Goal: Task Accomplishment & Management: Manage account settings

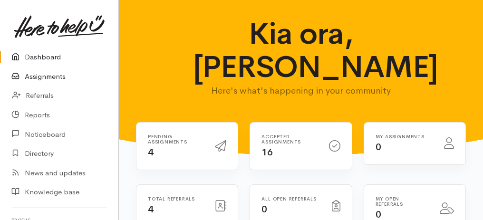
click at [46, 77] on link "Assignments" at bounding box center [59, 76] width 118 height 19
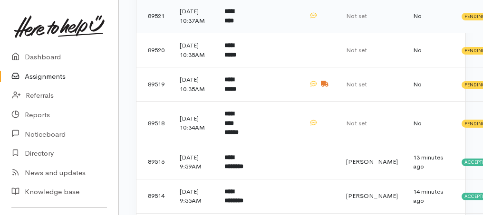
scroll to position [158, 0]
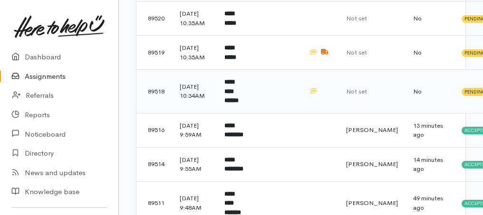
click at [237, 104] on b "**********" at bounding box center [231, 91] width 14 height 25
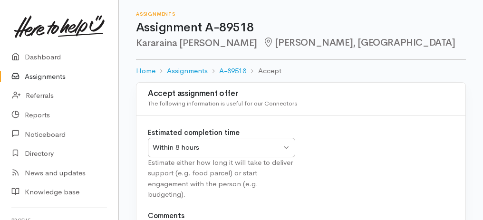
scroll to position [118, 0]
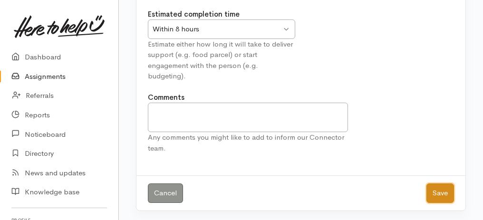
click at [436, 189] on button "Save" at bounding box center [440, 192] width 28 height 19
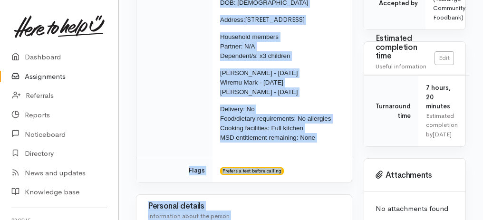
scroll to position [364, 0]
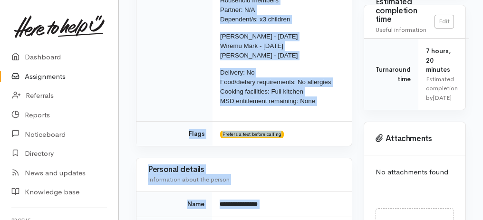
drag, startPoint x: 149, startPoint y: 56, endPoint x: 306, endPoint y: 217, distance: 224.8
copy div "**********"
click at [318, 162] on div "Personal details Information about the person" at bounding box center [244, 174] width 192 height 25
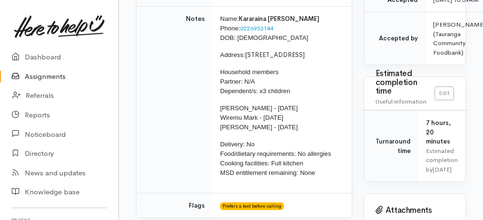
scroll to position [206, 0]
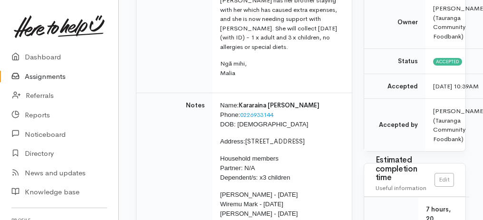
click at [48, 76] on link "Assignments" at bounding box center [59, 76] width 118 height 19
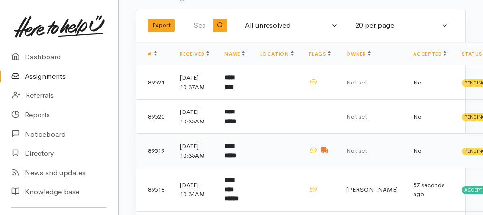
scroll to position [63, 0]
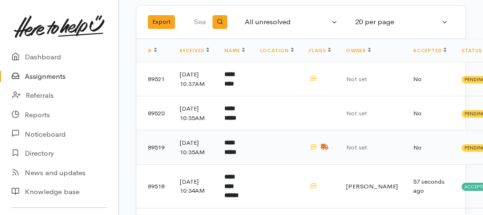
click at [224, 165] on td "**********" at bounding box center [234, 148] width 35 height 34
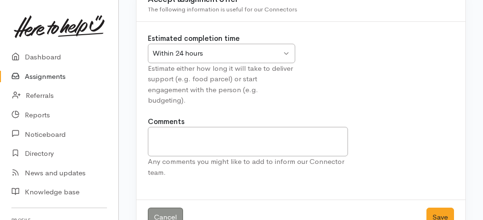
scroll to position [95, 0]
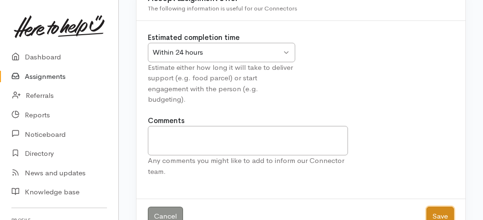
click at [447, 215] on button "Save" at bounding box center [440, 216] width 28 height 19
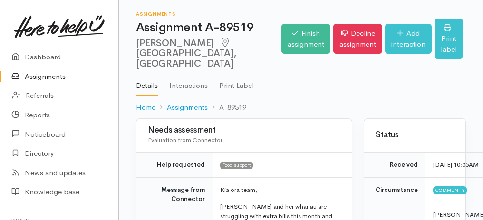
scroll to position [95, 0]
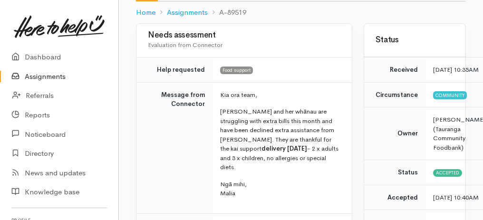
drag, startPoint x: 143, startPoint y: 23, endPoint x: 249, endPoint y: 180, distance: 189.5
copy div "Needs assessment Evaluation from Connector Help requested Food support Message …"
click at [208, 141] on td "Message from Connector" at bounding box center [174, 147] width 76 height 131
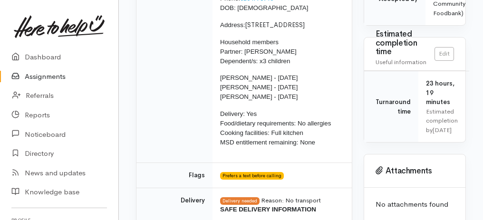
scroll to position [253, 0]
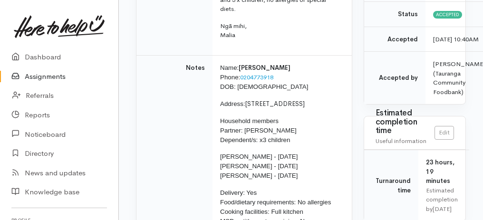
click at [58, 76] on link "Assignments" at bounding box center [59, 76] width 118 height 19
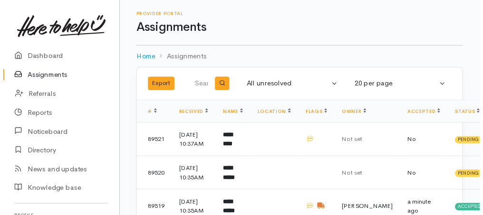
scroll to position [63, 0]
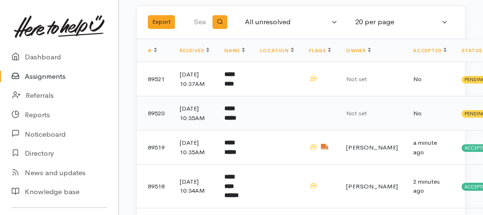
click at [235, 121] on b "**********" at bounding box center [230, 113] width 12 height 16
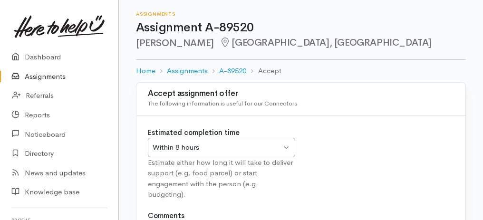
scroll to position [118, 0]
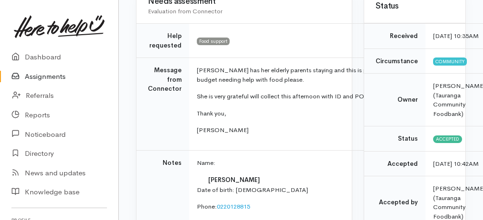
scroll to position [114, 0]
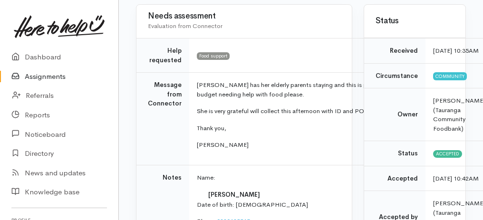
click at [43, 77] on link "Assignments" at bounding box center [59, 76] width 118 height 19
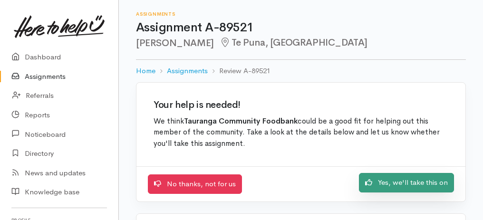
click at [407, 179] on link "Yes, we'll take this on" at bounding box center [406, 182] width 95 height 19
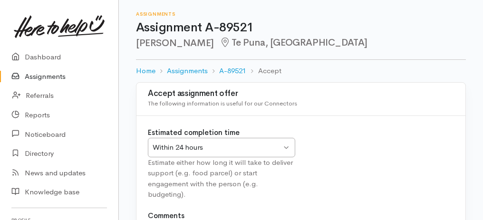
scroll to position [118, 0]
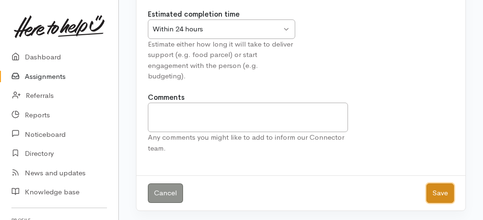
click at [434, 189] on button "Save" at bounding box center [440, 192] width 28 height 19
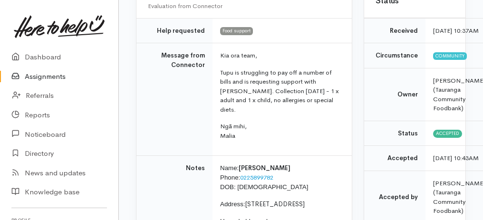
scroll to position [126, 0]
drag, startPoint x: 153, startPoint y: 36, endPoint x: 209, endPoint y: 136, distance: 114.4
click at [239, 143] on tbody "Help requested Food support Message from Connector Kia ora team, Tupu is strugg…" at bounding box center [243, 183] width 215 height 330
copy tbody "Help requested Food support Message from Connector Kia ora team, Tupu is strugg…"
click at [47, 77] on link "Assignments" at bounding box center [59, 76] width 118 height 19
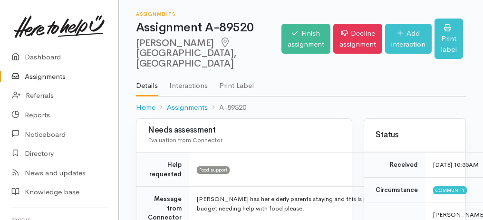
scroll to position [190, 0]
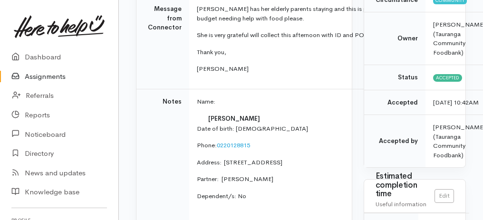
click at [42, 78] on link "Assignments" at bounding box center [59, 76] width 118 height 19
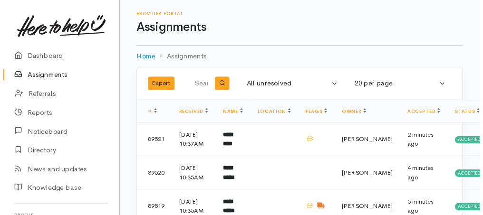
scroll to position [63, 0]
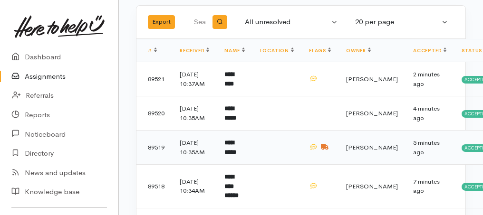
click at [230, 155] on b "**********" at bounding box center [230, 148] width 12 height 16
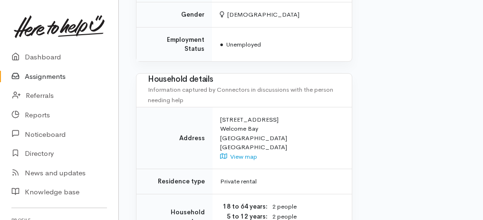
scroll to position [823, 0]
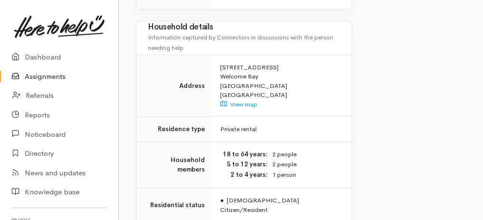
click at [56, 74] on link "Assignments" at bounding box center [59, 76] width 118 height 19
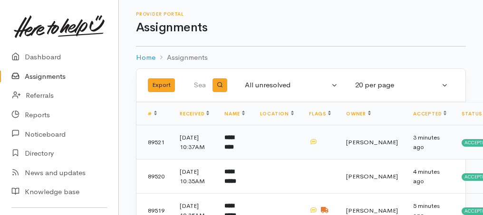
click at [232, 140] on b "*********" at bounding box center [229, 142] width 10 height 16
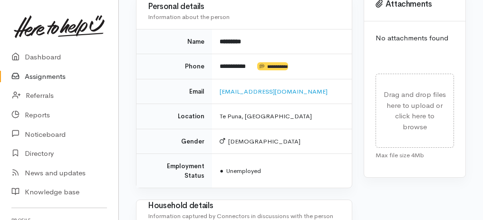
scroll to position [538, 0]
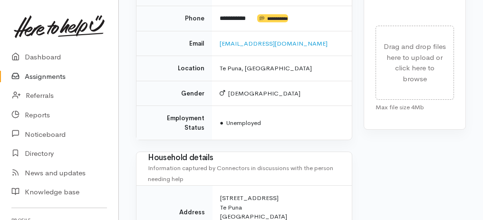
click at [55, 79] on link "Assignments" at bounding box center [59, 76] width 118 height 19
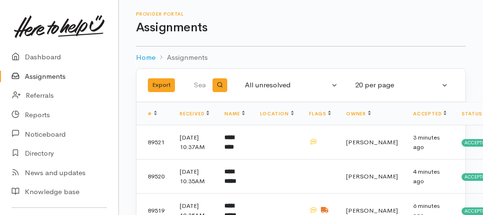
click at [53, 77] on link "Assignments" at bounding box center [59, 76] width 118 height 19
